Goal: Information Seeking & Learning: Learn about a topic

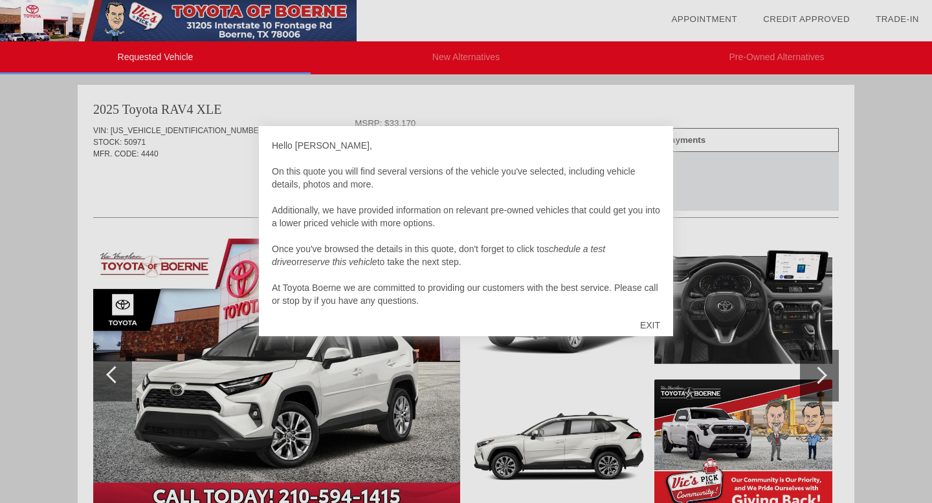
click at [653, 325] on div "EXIT" at bounding box center [650, 325] width 46 height 39
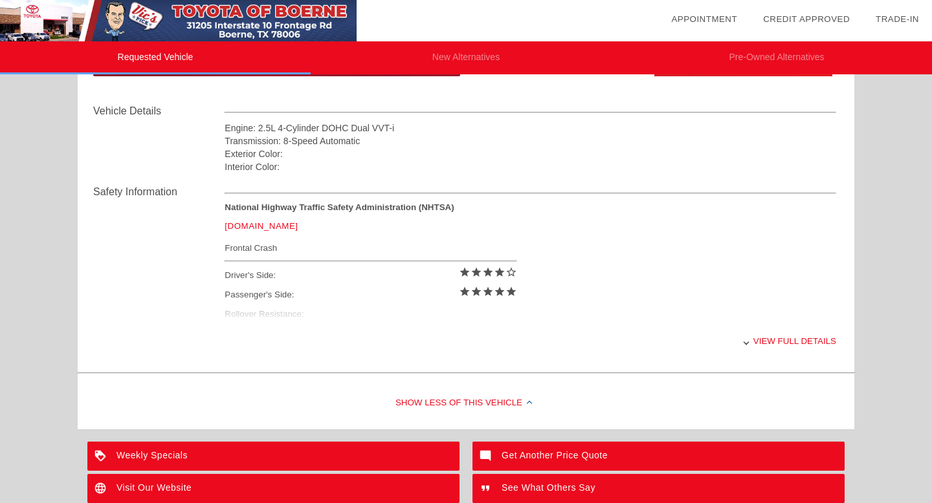
scroll to position [437, 0]
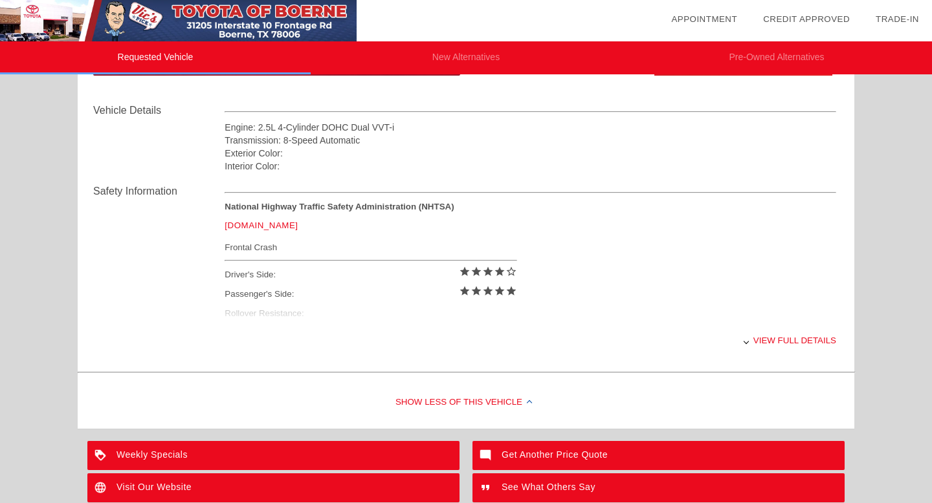
click at [784, 338] on div "View full details" at bounding box center [529, 341] width 611 height 32
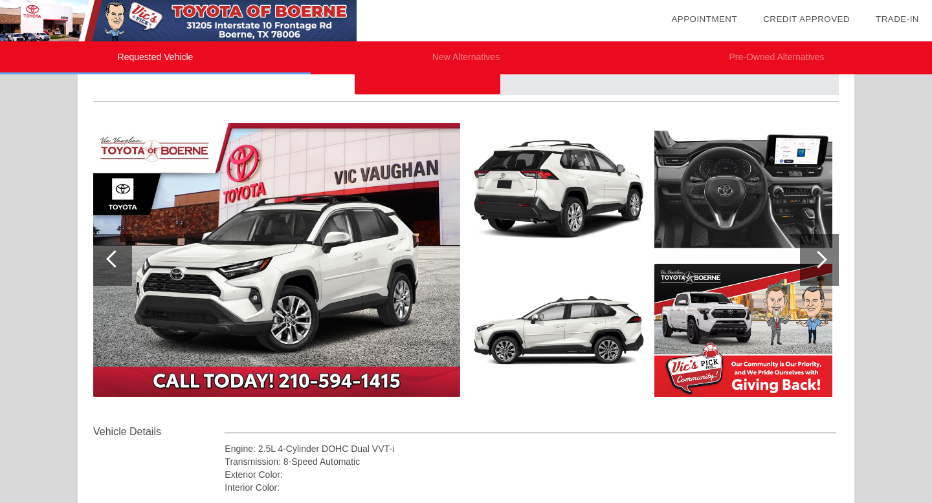
scroll to position [125, 0]
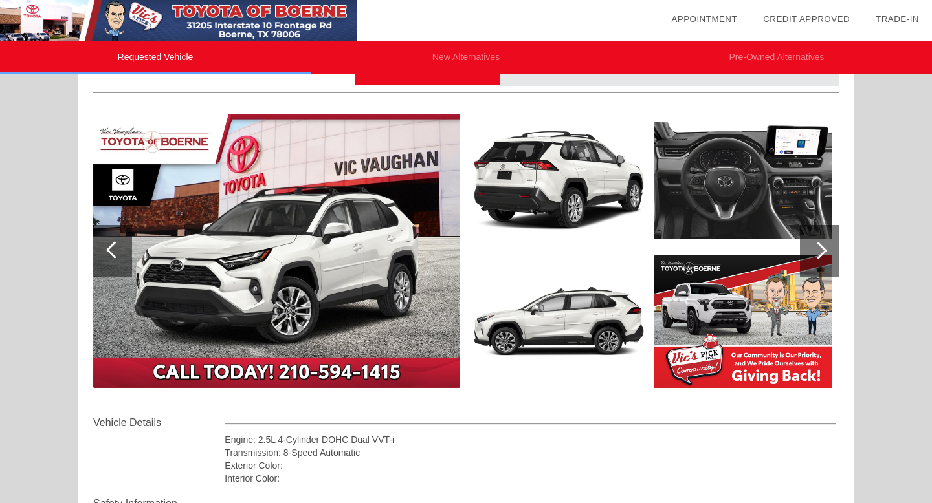
click at [829, 263] on div at bounding box center [819, 251] width 39 height 52
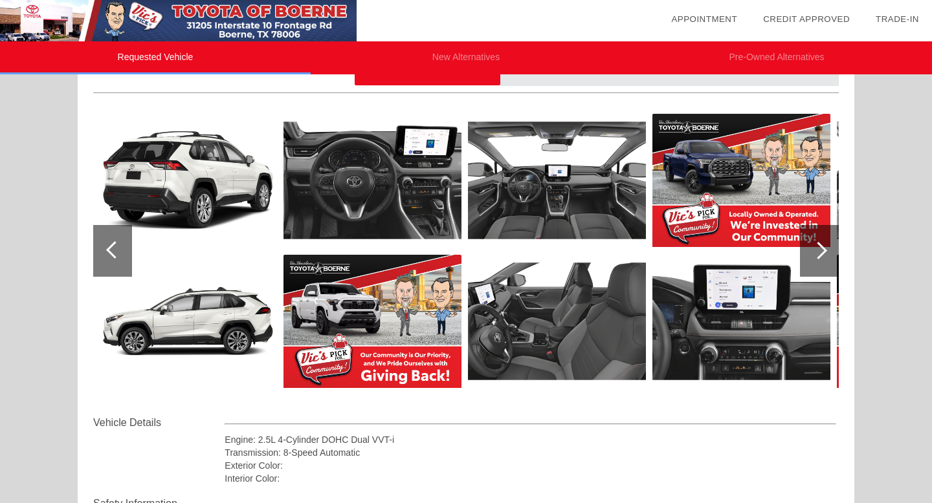
click at [829, 263] on div at bounding box center [819, 251] width 39 height 52
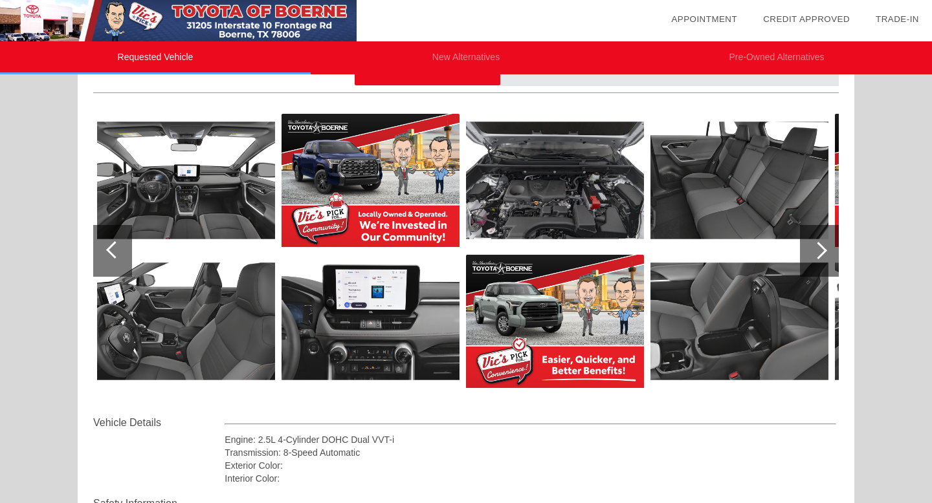
click at [829, 263] on div at bounding box center [819, 251] width 39 height 52
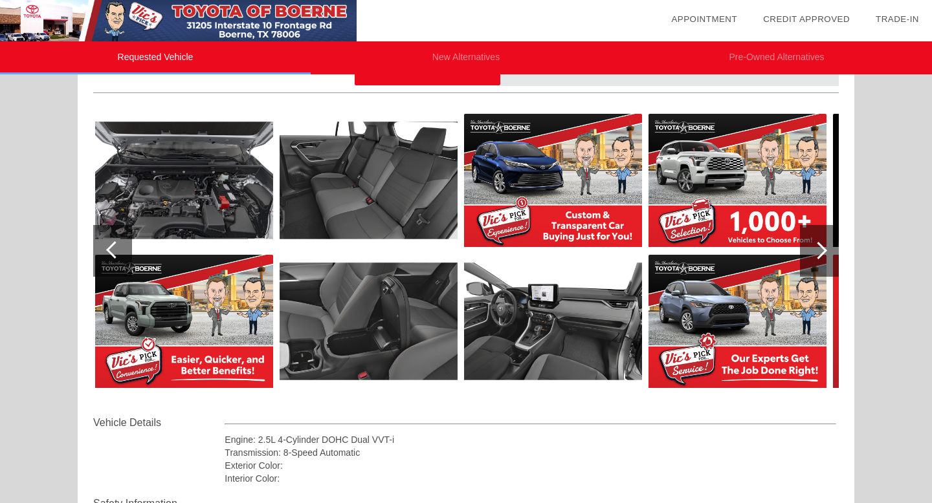
click at [829, 263] on div at bounding box center [819, 251] width 39 height 52
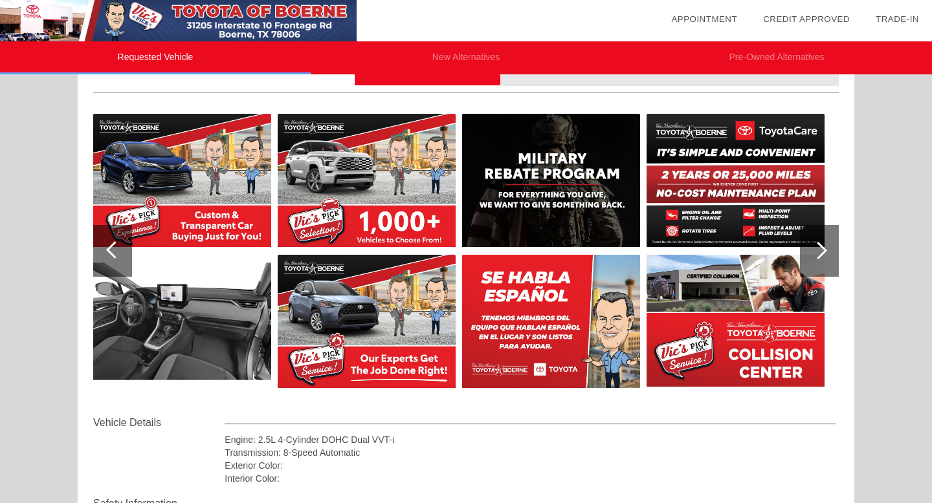
click at [829, 263] on div at bounding box center [819, 251] width 39 height 52
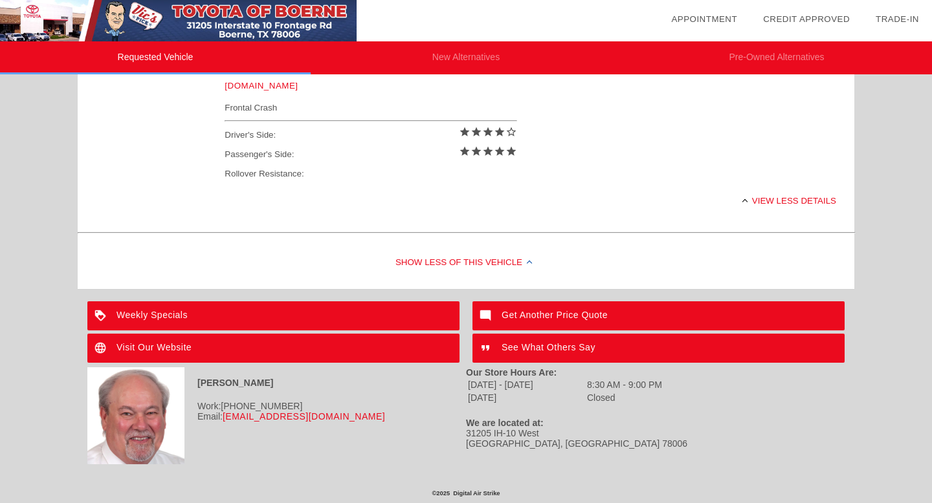
scroll to position [0, 0]
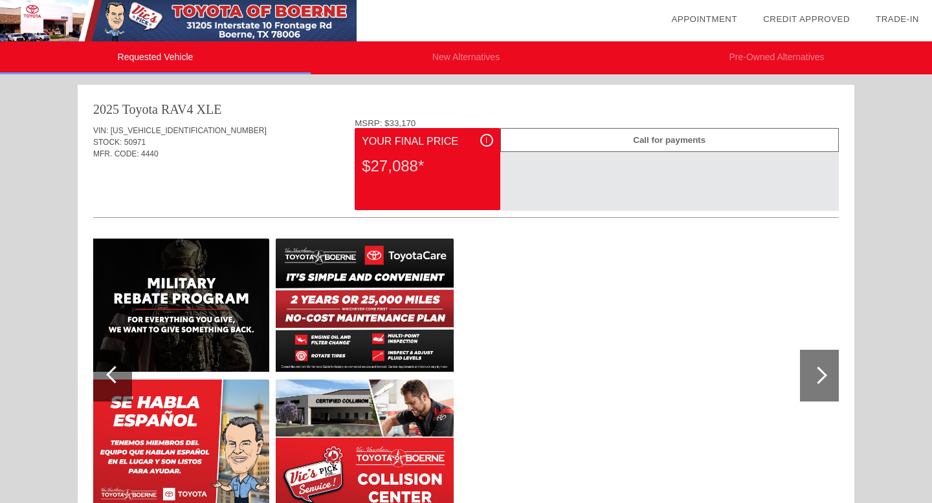
click at [190, 102] on div "2025 Toyota RAV4" at bounding box center [143, 109] width 100 height 18
click at [109, 389] on div at bounding box center [112, 376] width 39 height 52
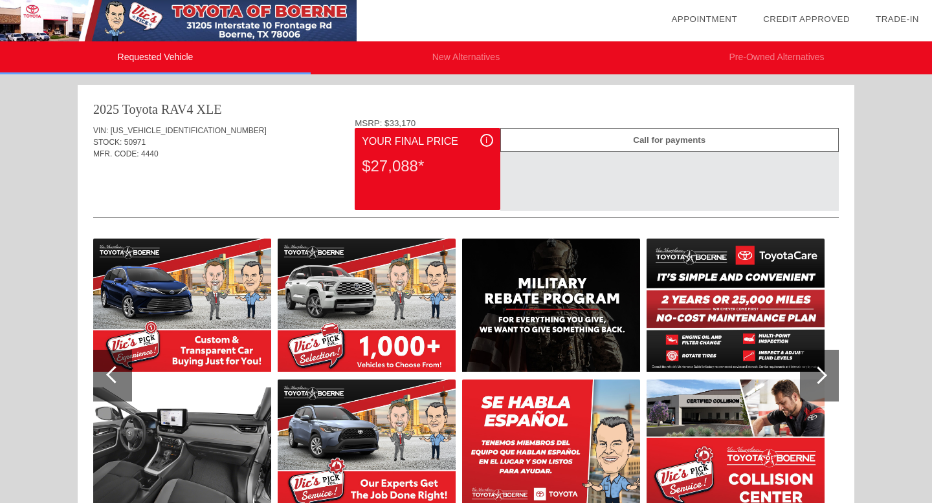
click at [109, 389] on div at bounding box center [112, 376] width 39 height 52
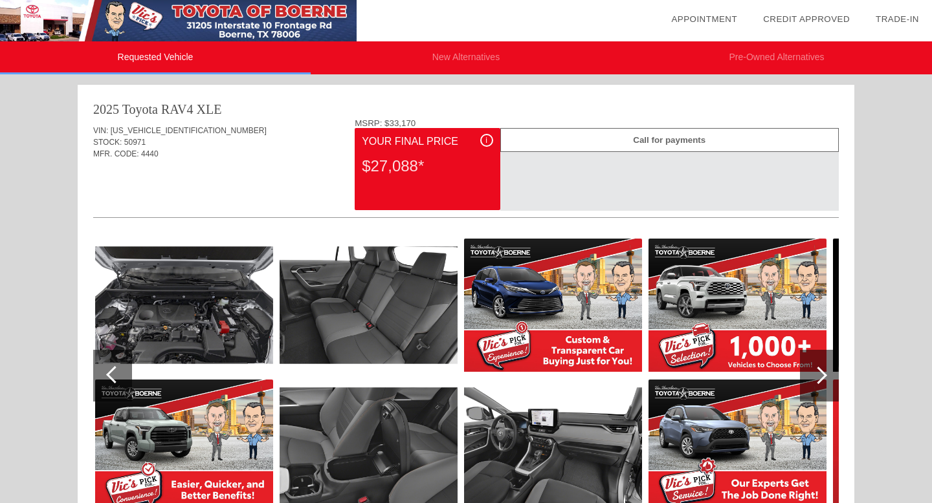
click at [109, 389] on div at bounding box center [112, 376] width 39 height 52
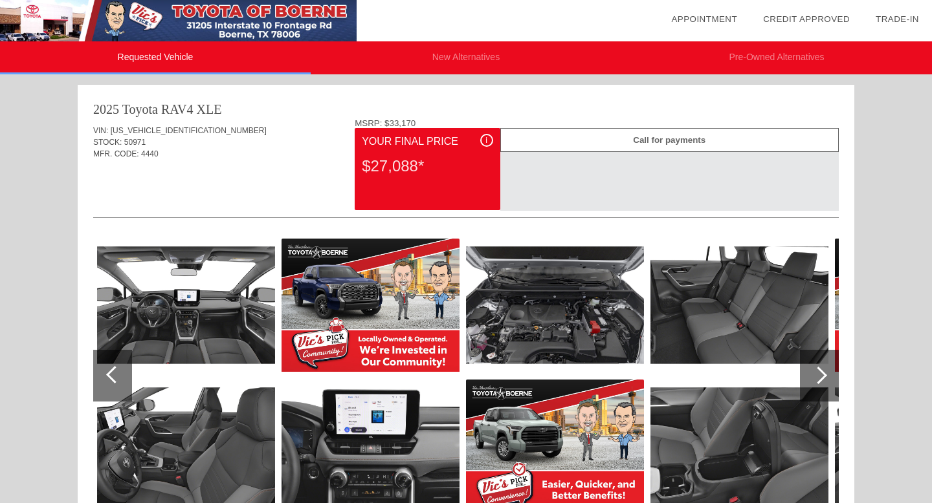
click at [109, 389] on div at bounding box center [112, 376] width 39 height 52
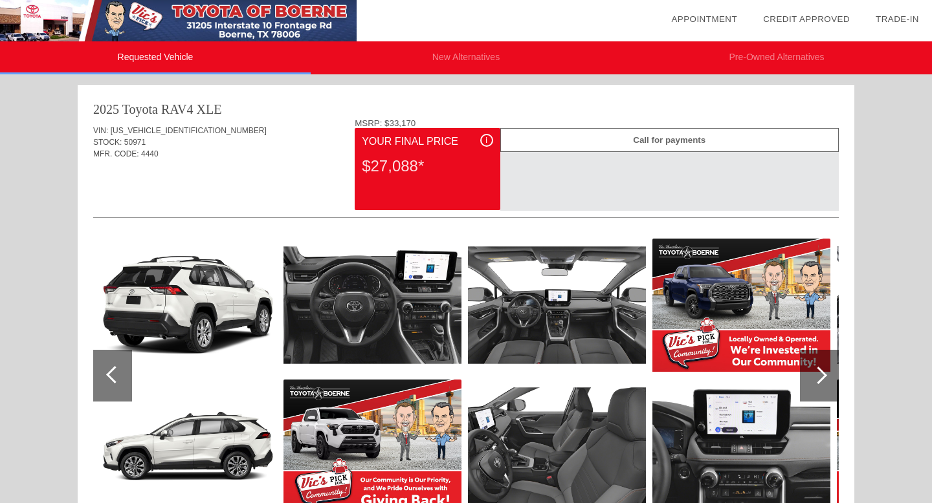
click at [109, 389] on div at bounding box center [112, 376] width 39 height 52
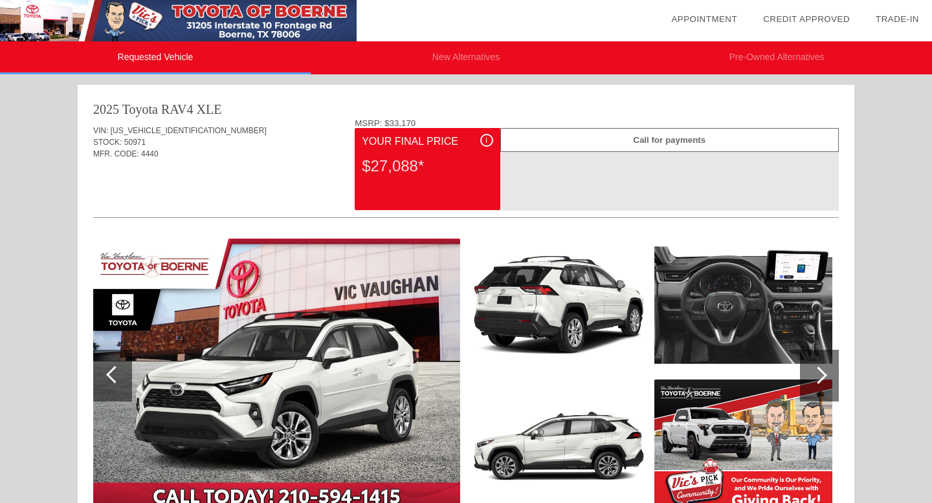
click at [289, 18] on img at bounding box center [178, 20] width 356 height 41
